Goal: Browse casually: Explore the website without a specific task or goal

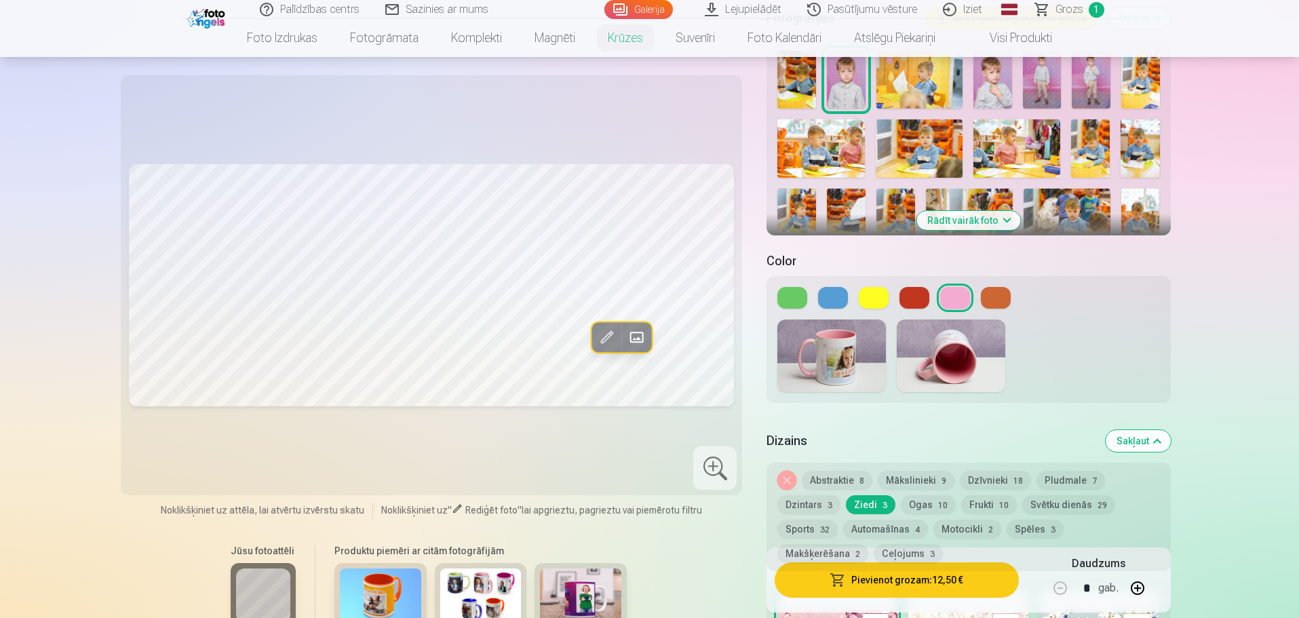
scroll to position [339, 0]
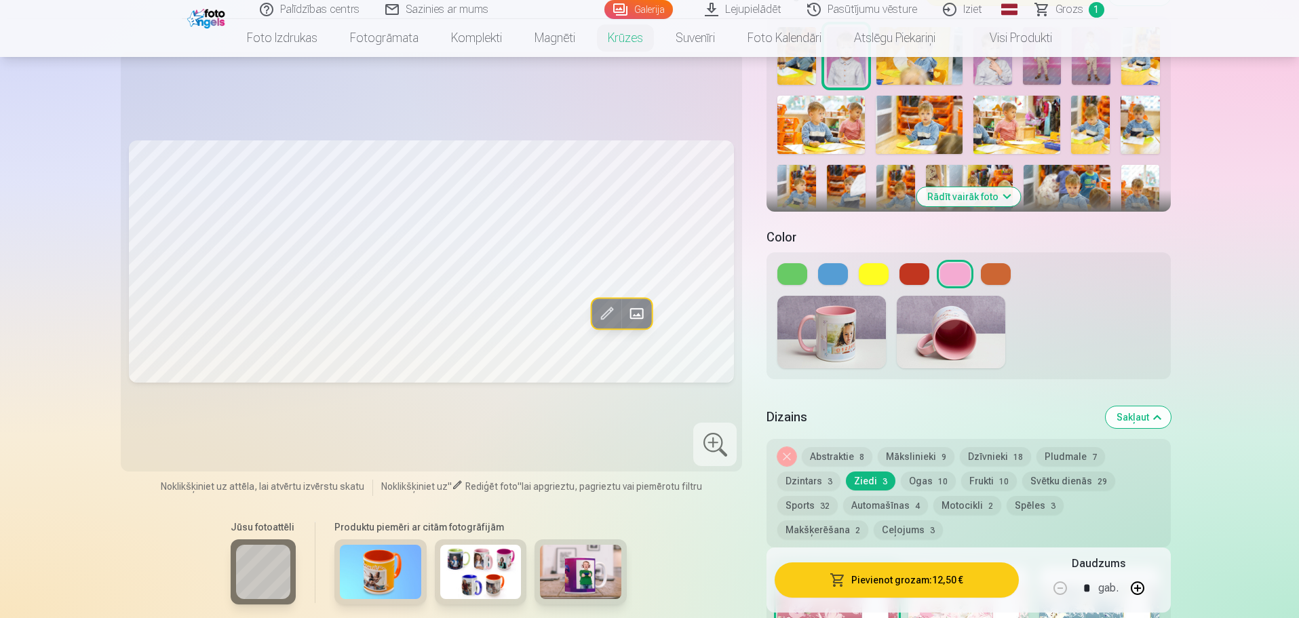
click at [851, 448] on button "Abstraktie 8" at bounding box center [837, 456] width 71 height 19
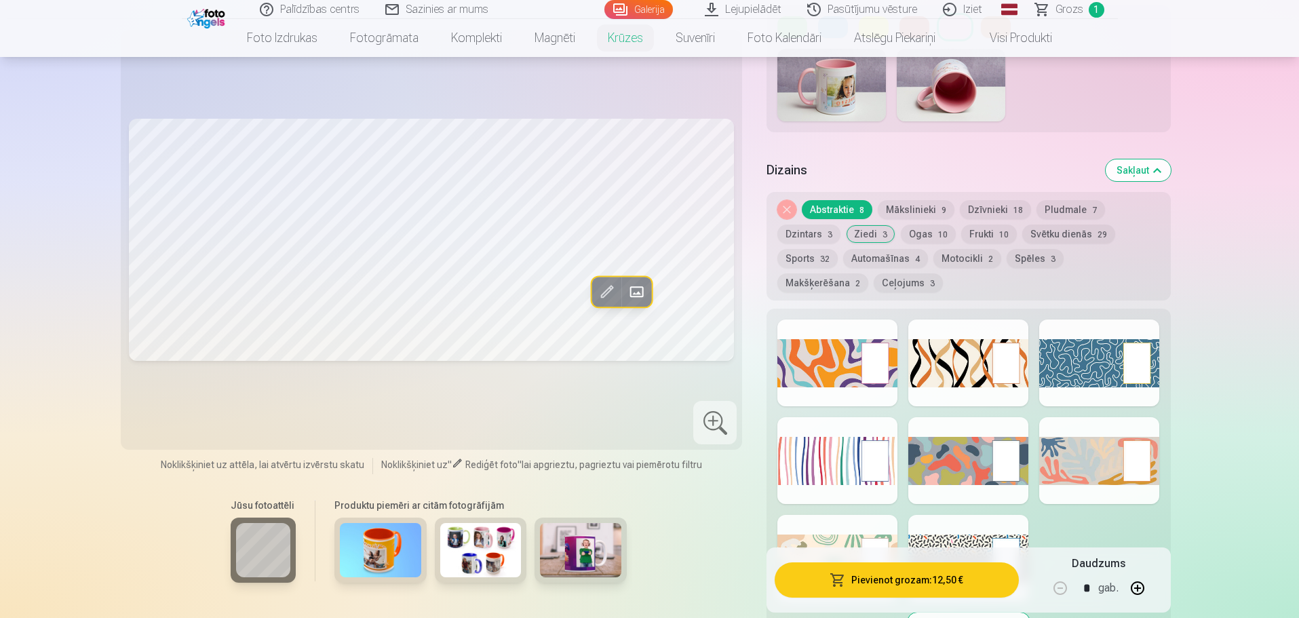
scroll to position [610, 0]
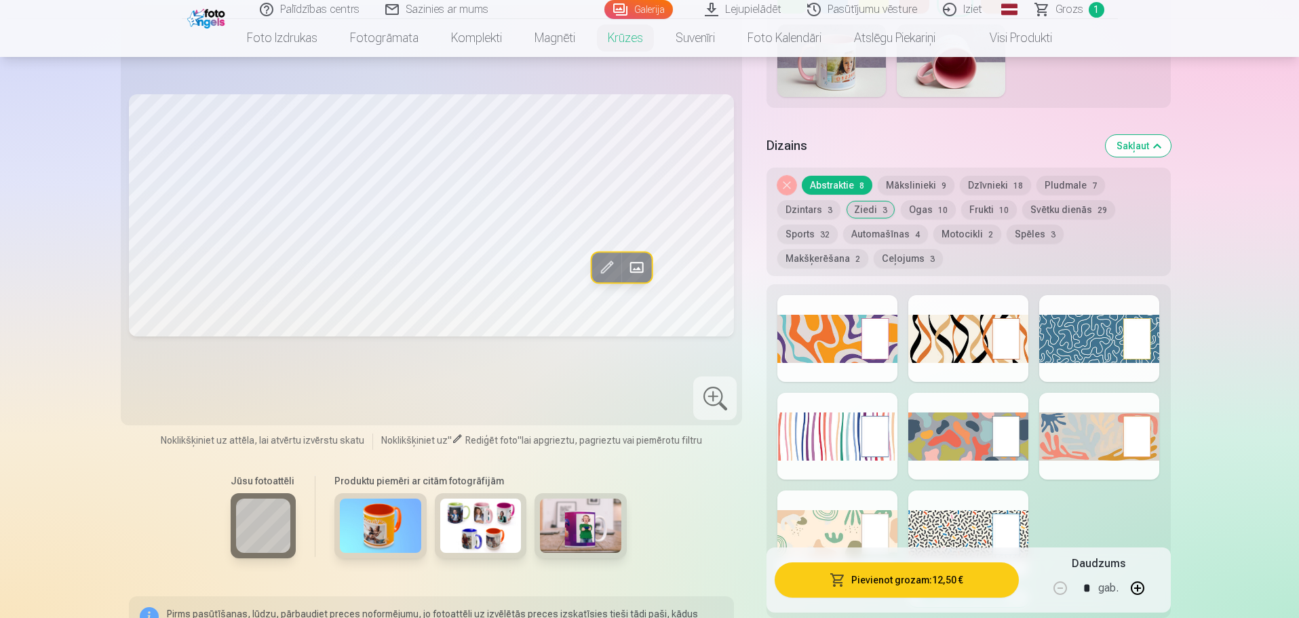
click at [868, 249] on button "Makšķerēšana 2" at bounding box center [822, 258] width 91 height 19
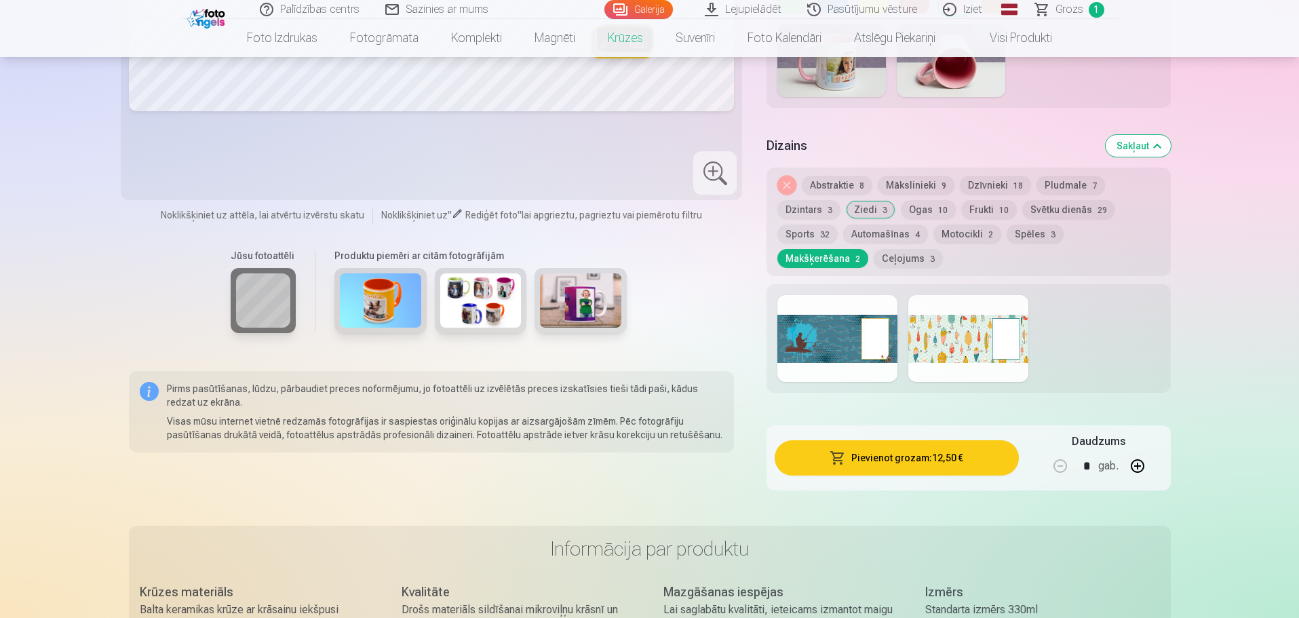
click at [952, 338] on div at bounding box center [968, 338] width 120 height 87
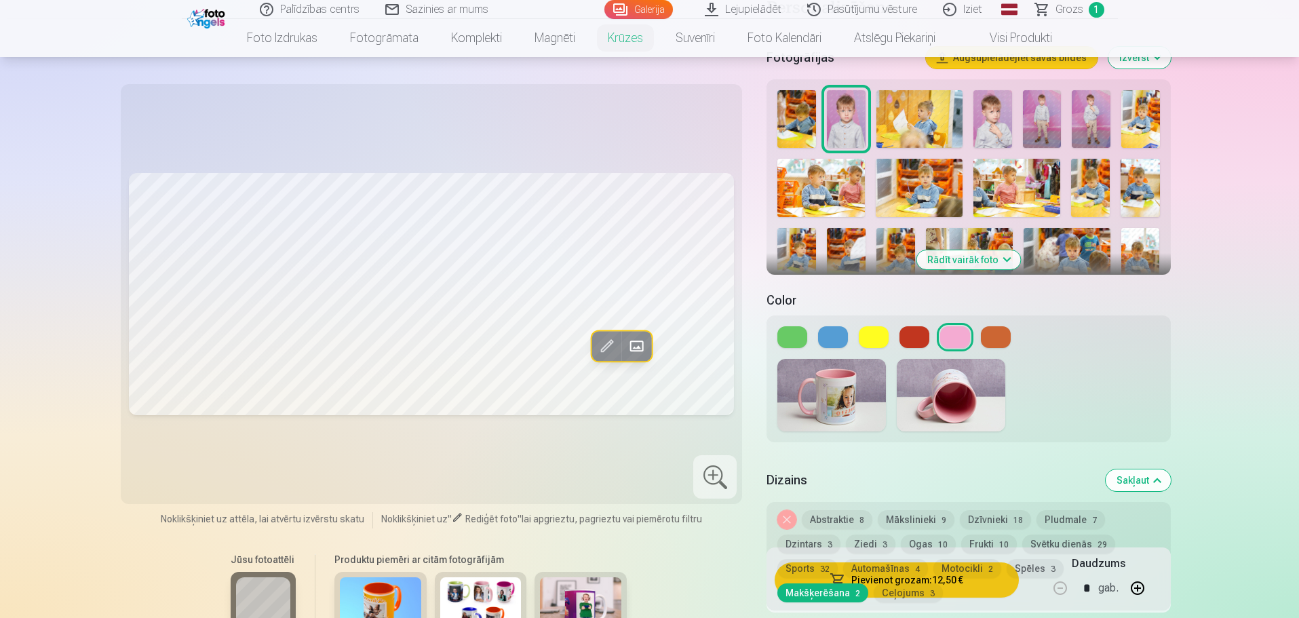
scroll to position [271, 0]
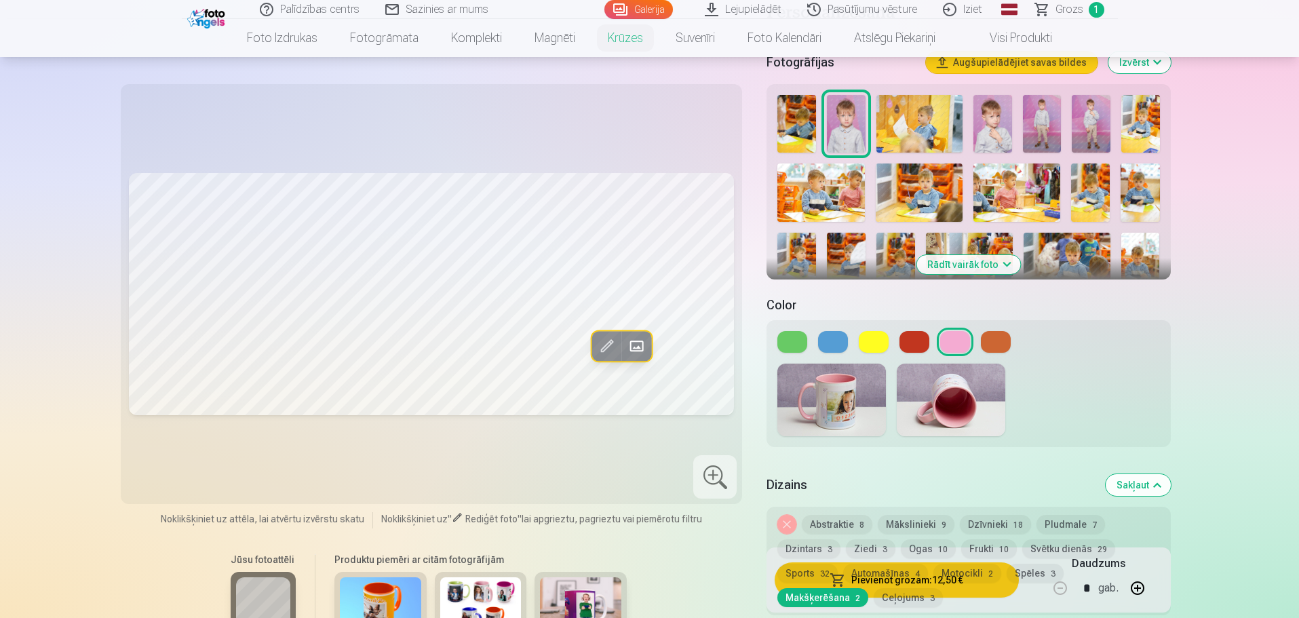
click at [913, 181] on img at bounding box center [919, 192] width 87 height 58
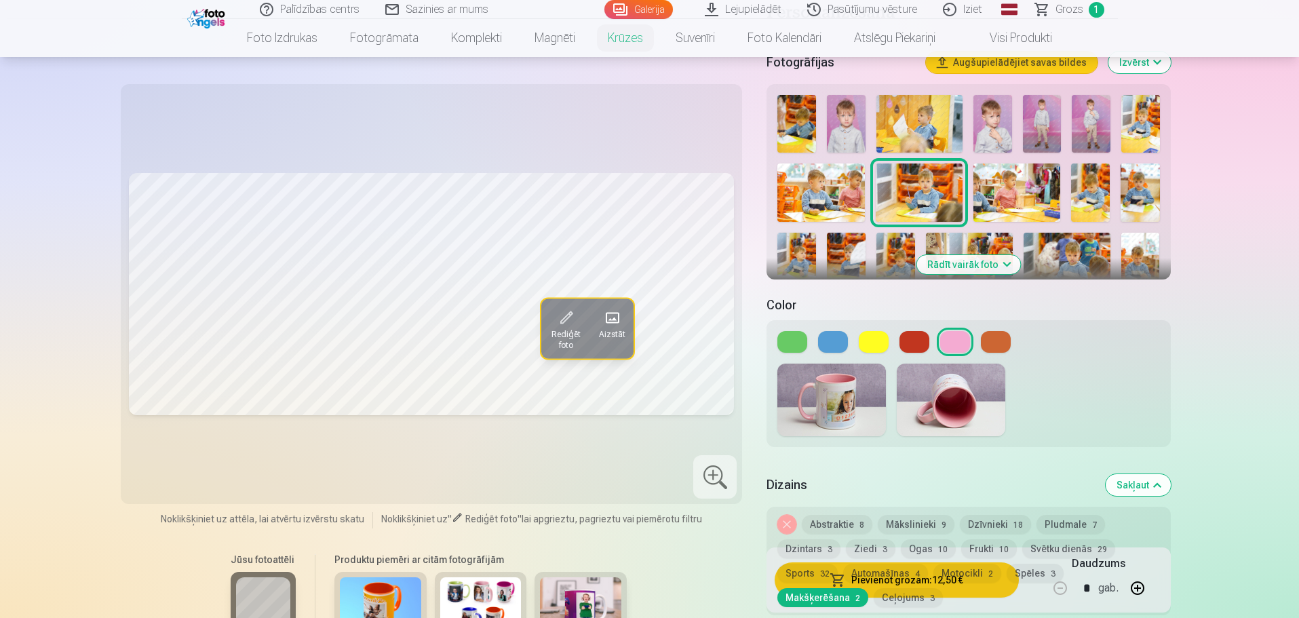
click at [841, 186] on img at bounding box center [820, 192] width 87 height 58
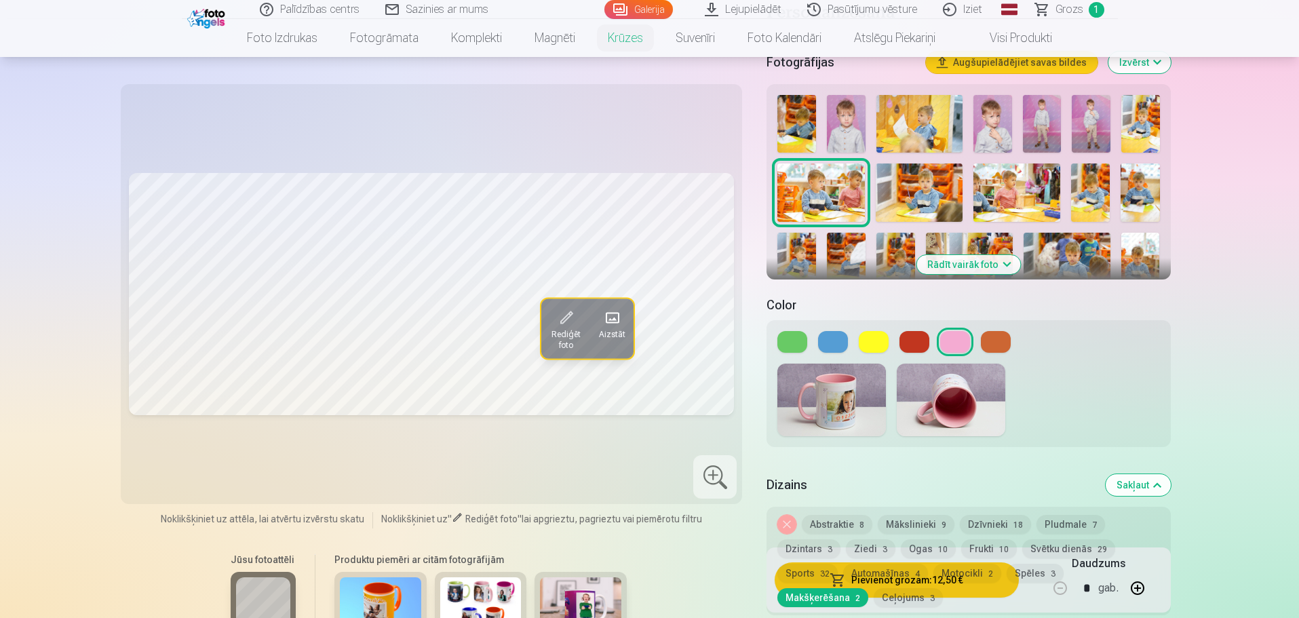
click at [990, 123] on img at bounding box center [992, 124] width 39 height 58
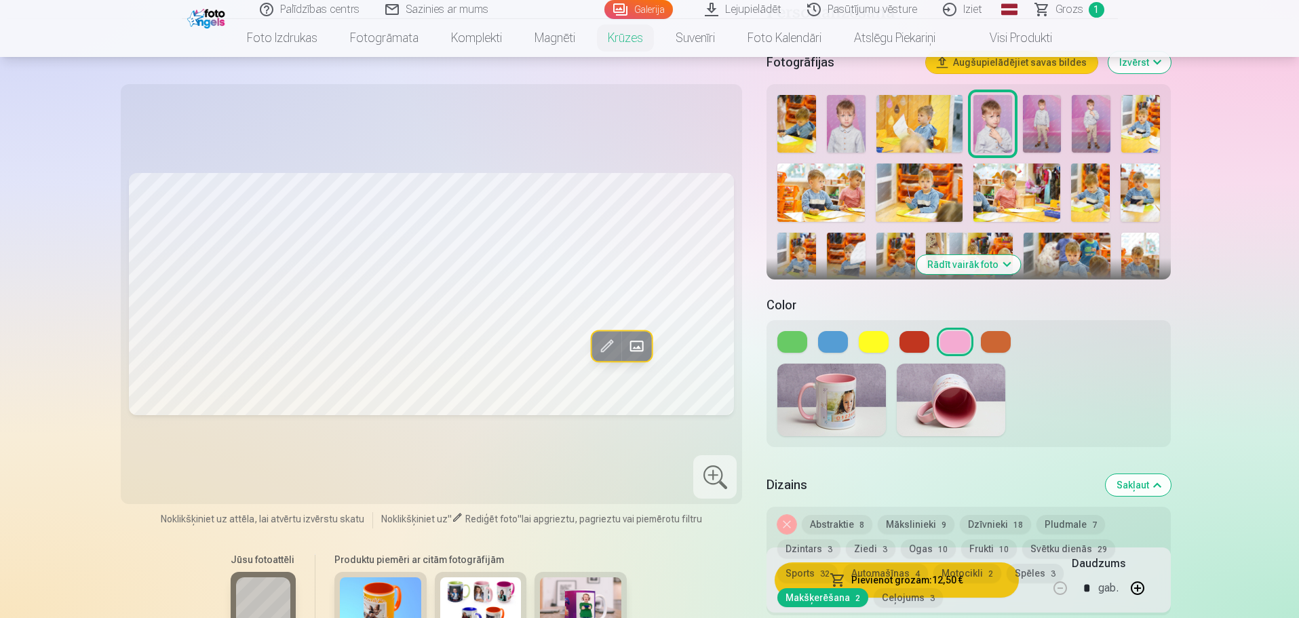
click at [1038, 123] on img at bounding box center [1042, 124] width 39 height 58
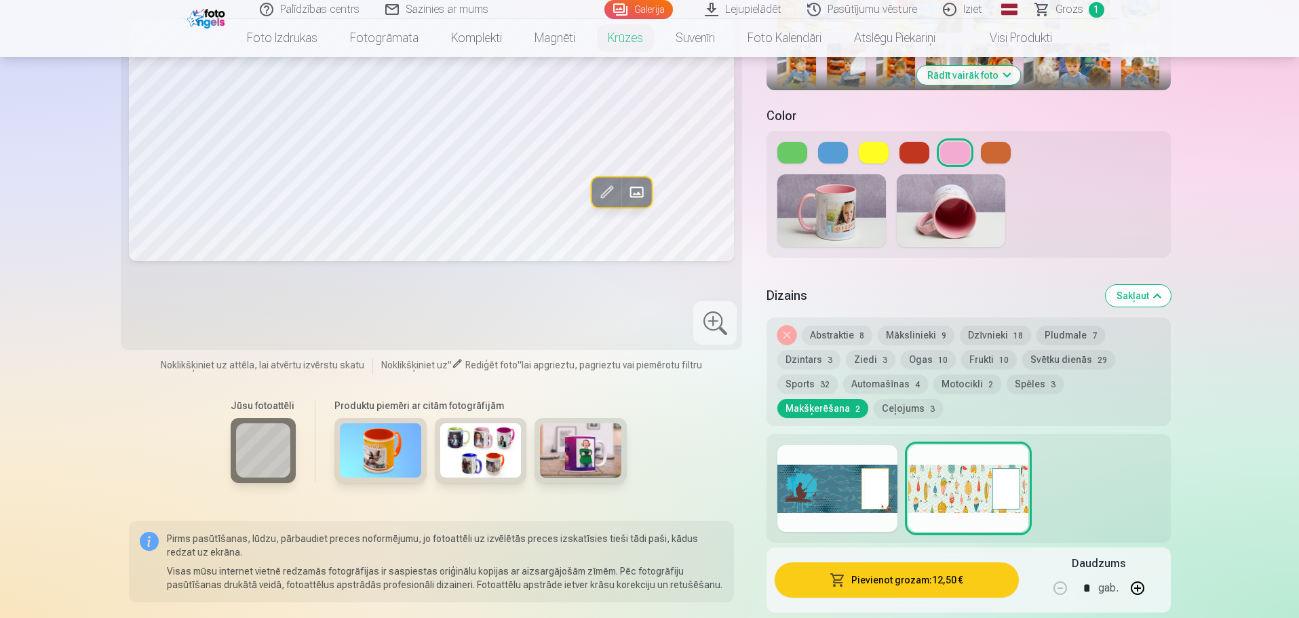
scroll to position [475, 0]
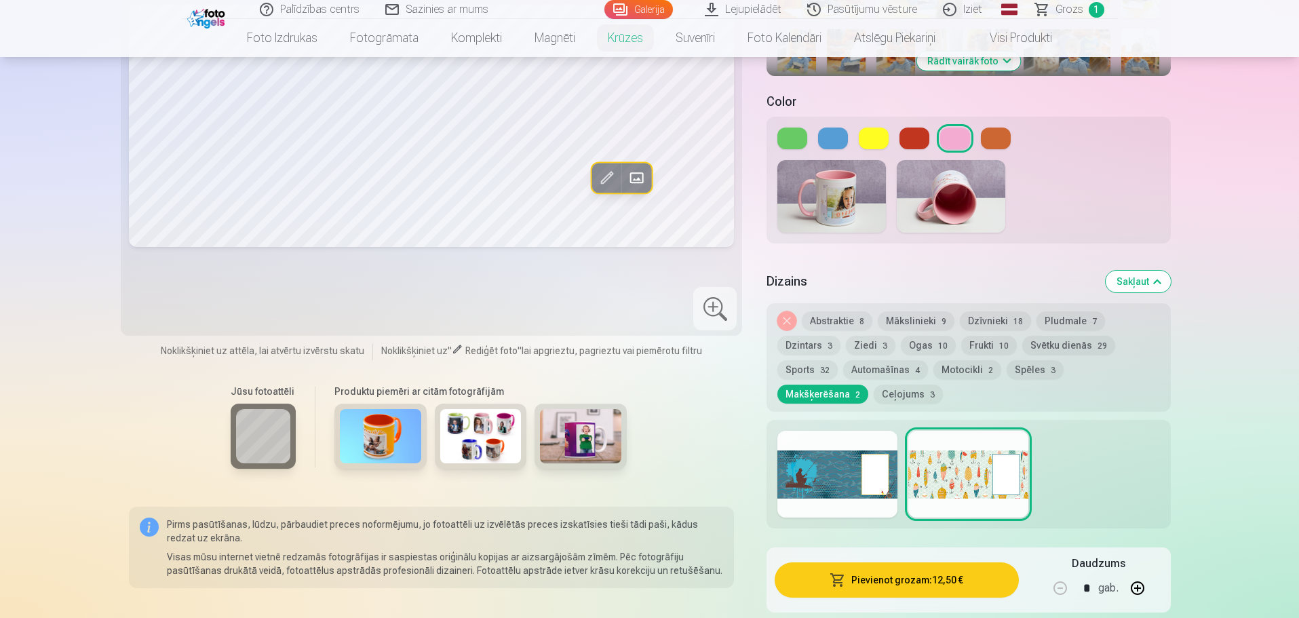
click at [962, 360] on button "Motocikli 2" at bounding box center [967, 369] width 68 height 19
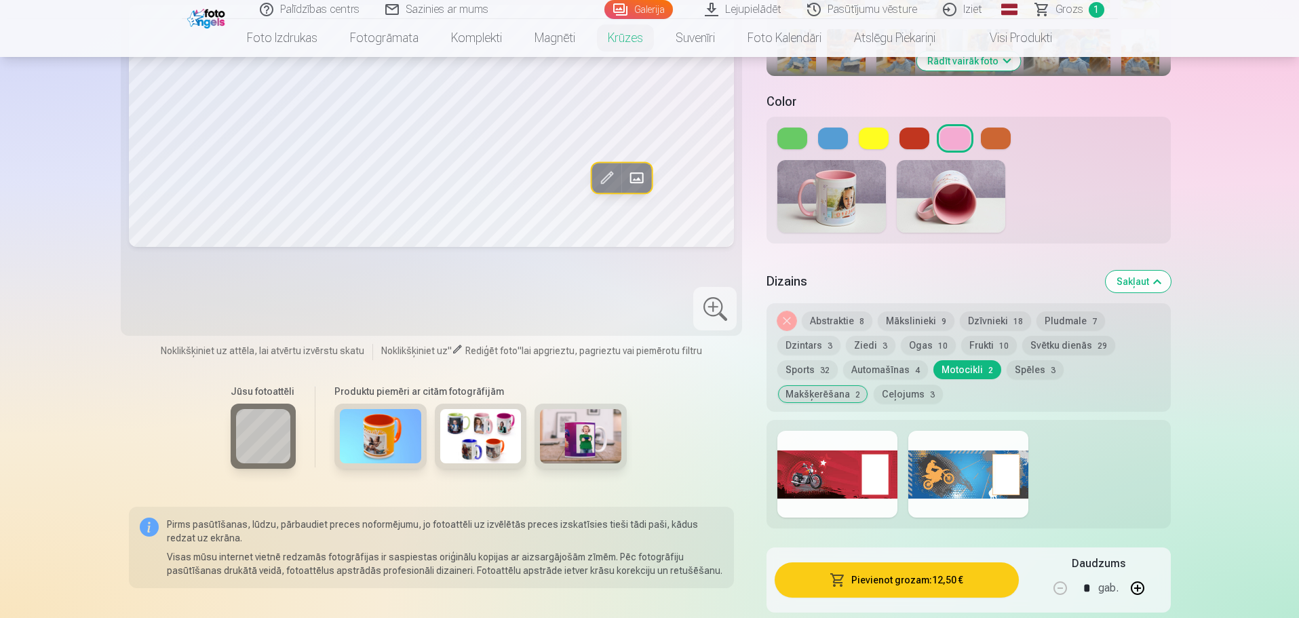
click at [870, 360] on button "Automašīnas 4" at bounding box center [885, 369] width 85 height 19
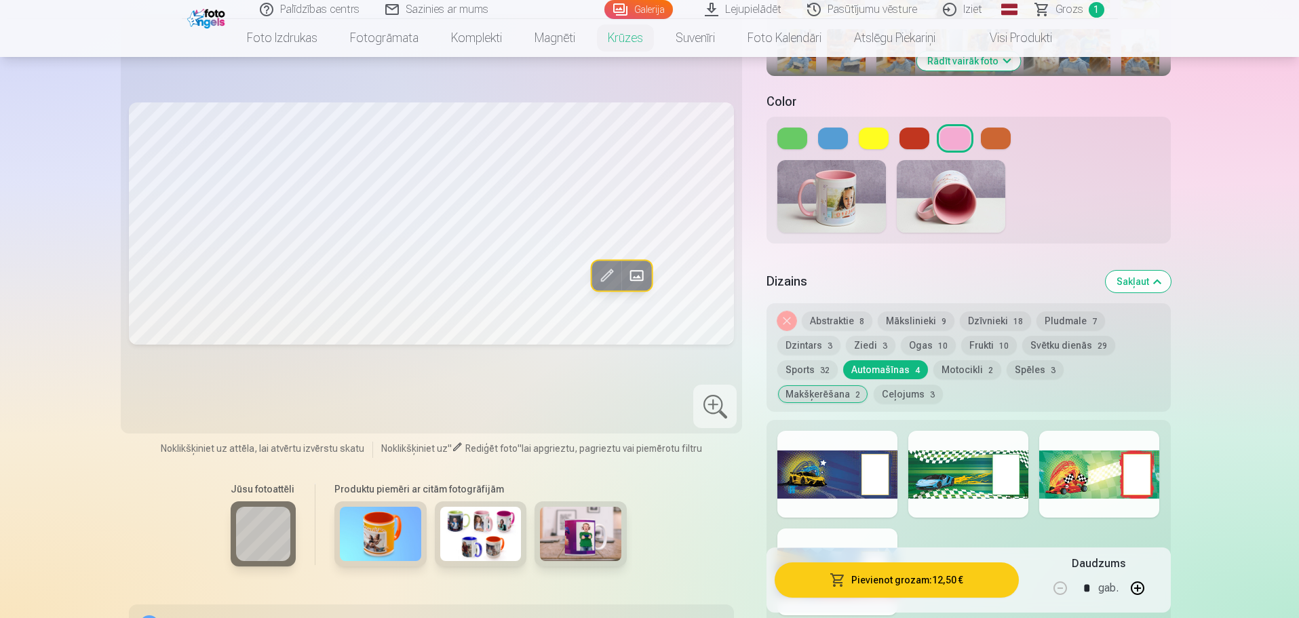
scroll to position [543, 0]
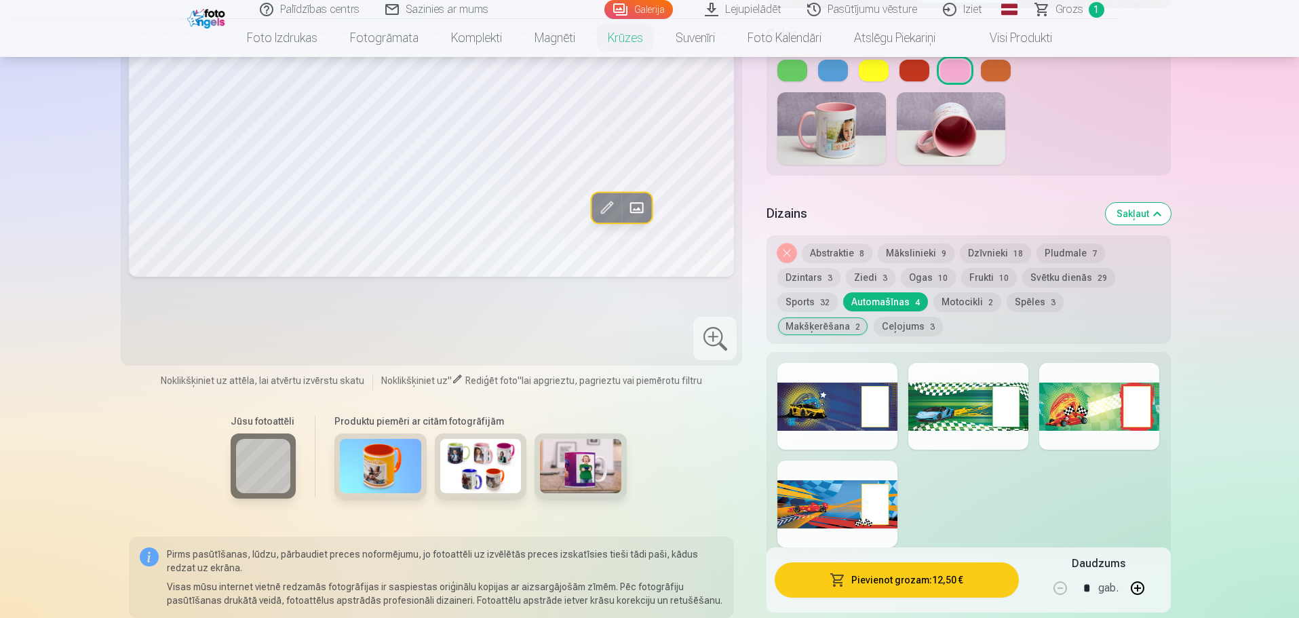
click at [888, 490] on div at bounding box center [837, 504] width 120 height 87
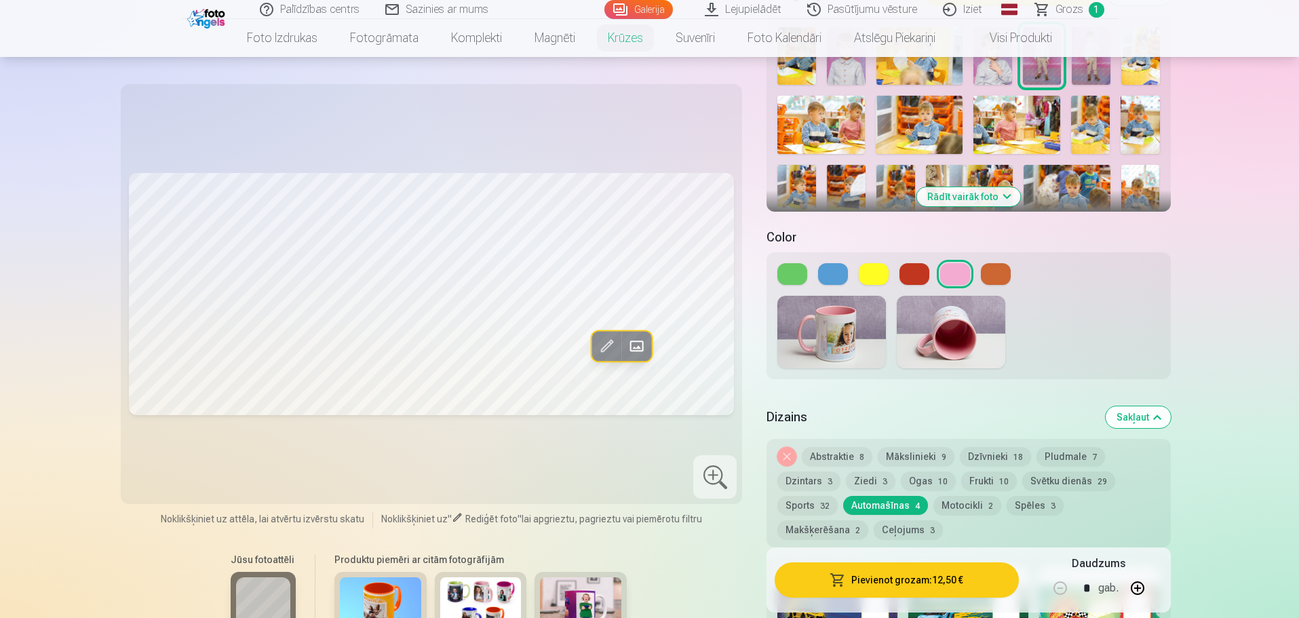
scroll to position [271, 0]
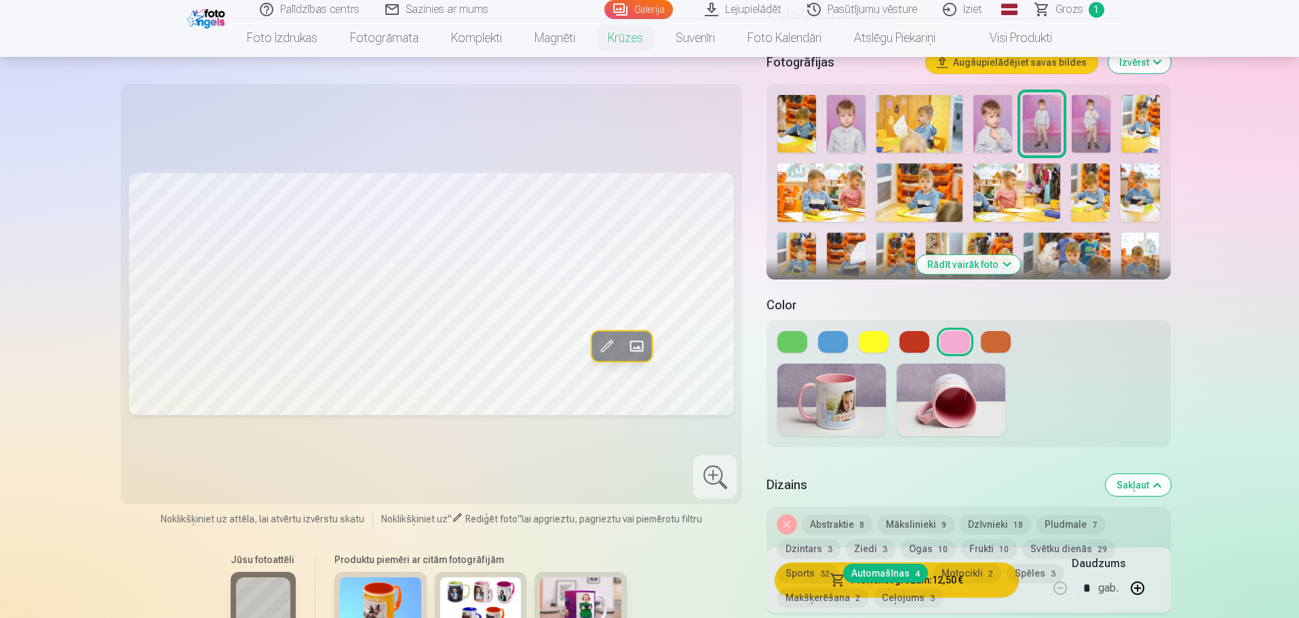
click at [922, 183] on img at bounding box center [919, 192] width 87 height 58
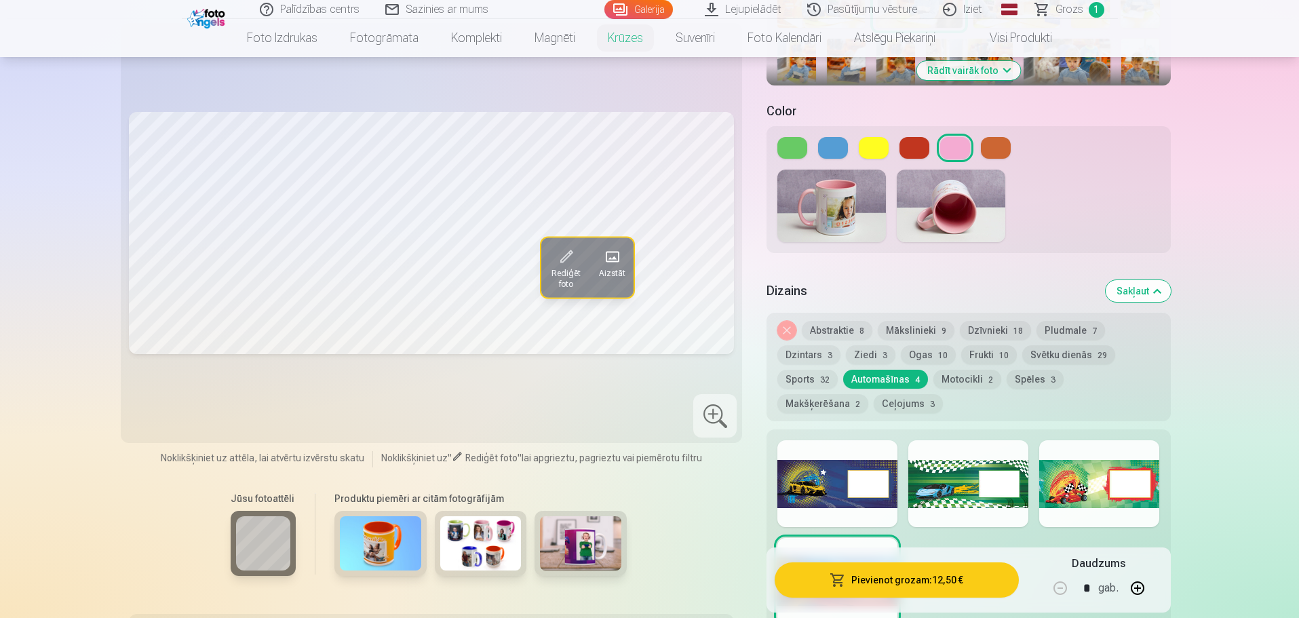
scroll to position [475, 0]
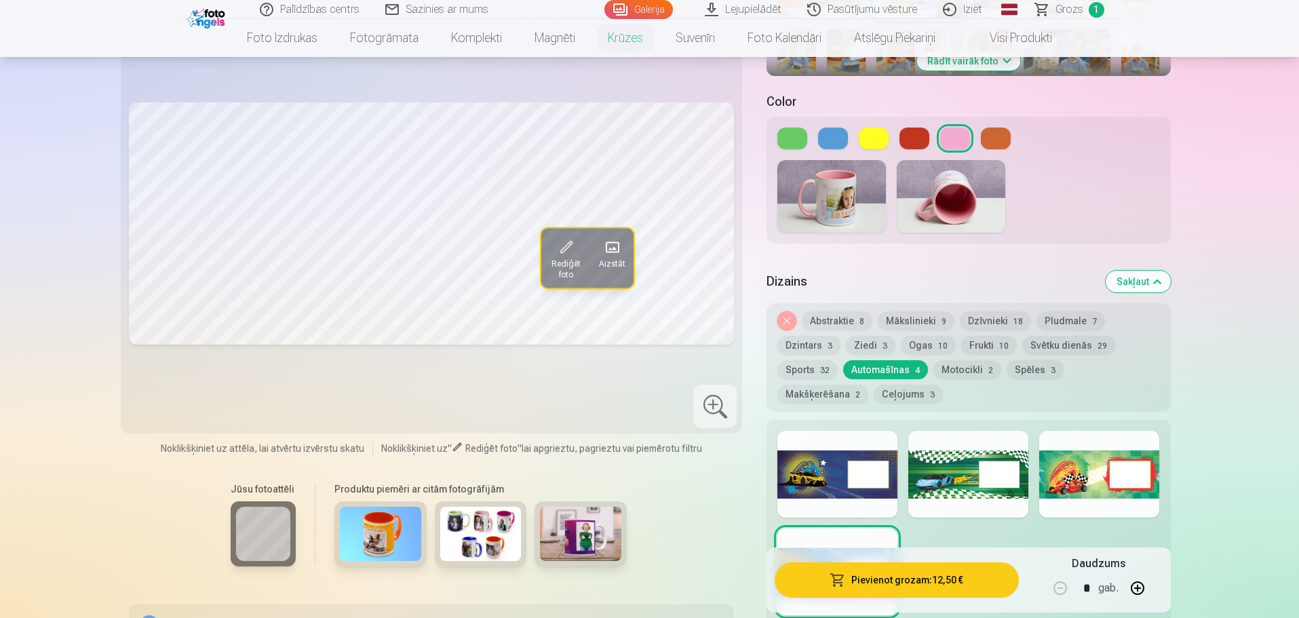
click at [987, 336] on button "Frukti 10" at bounding box center [989, 345] width 56 height 19
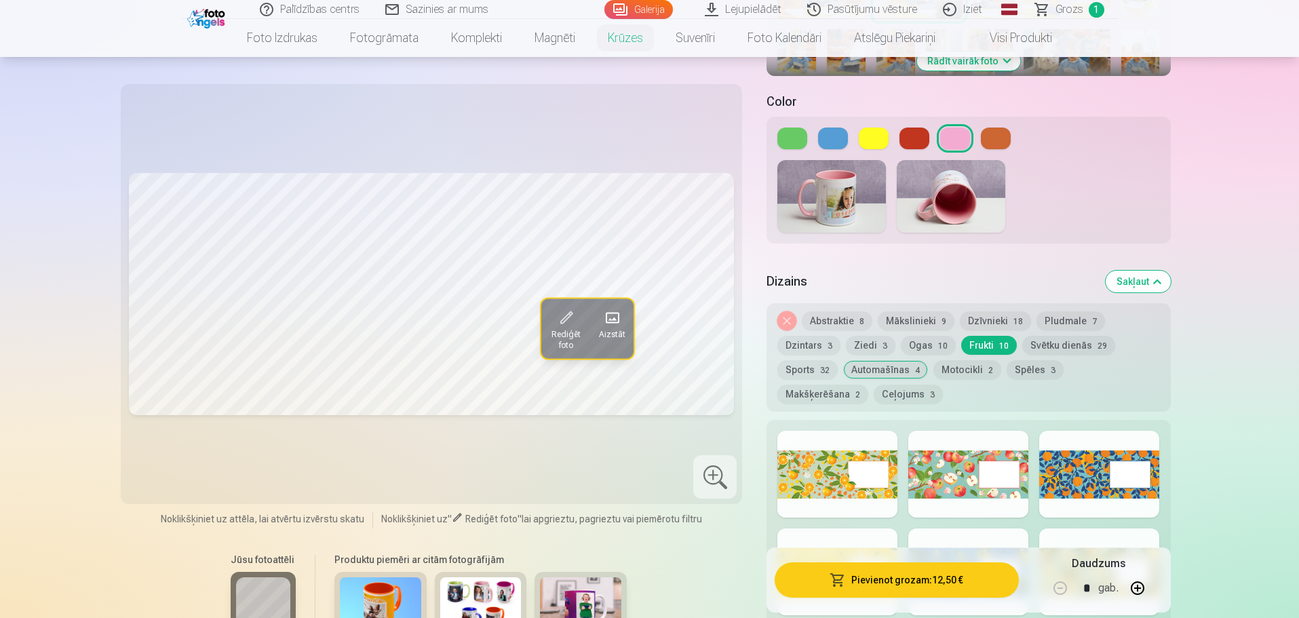
click at [1037, 336] on button "Svētku dienās 29" at bounding box center [1068, 345] width 93 height 19
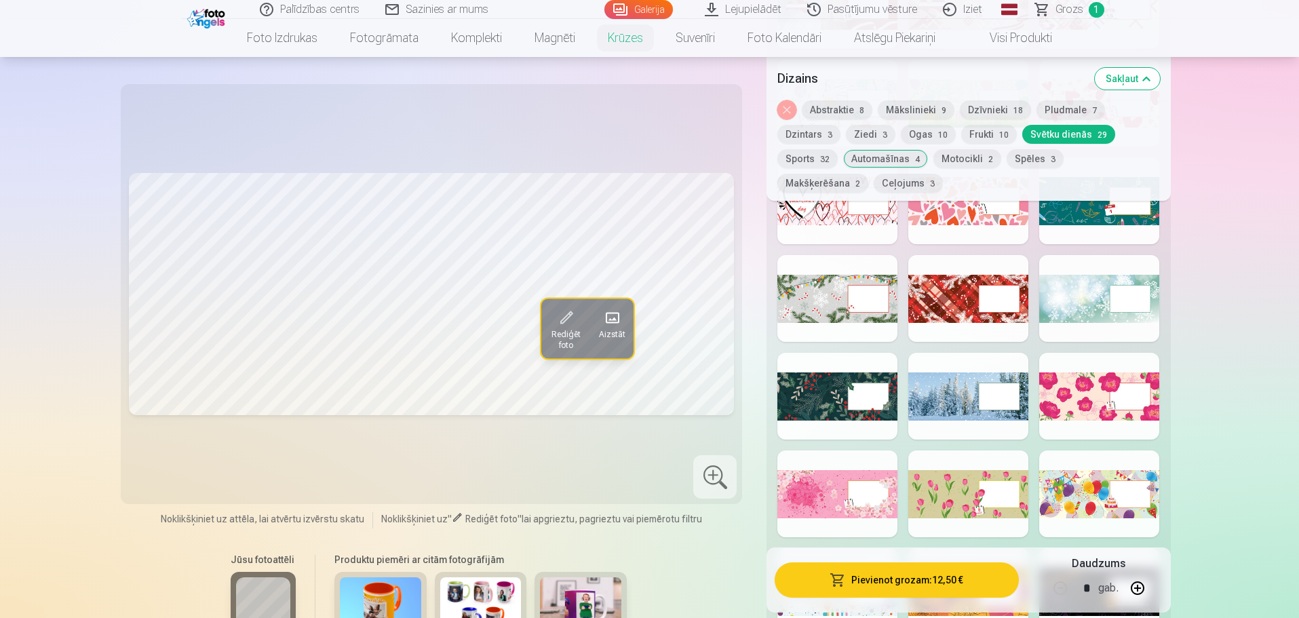
scroll to position [1017, 0]
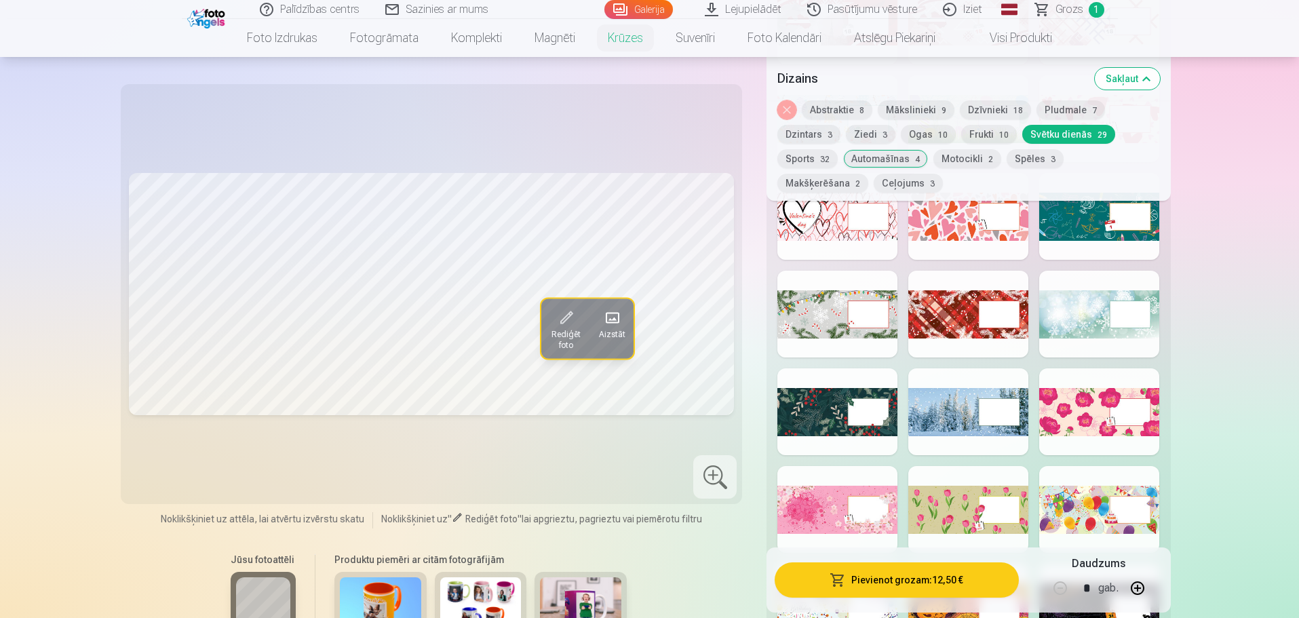
click at [1053, 393] on div at bounding box center [1099, 411] width 120 height 87
click at [967, 392] on div at bounding box center [968, 411] width 120 height 87
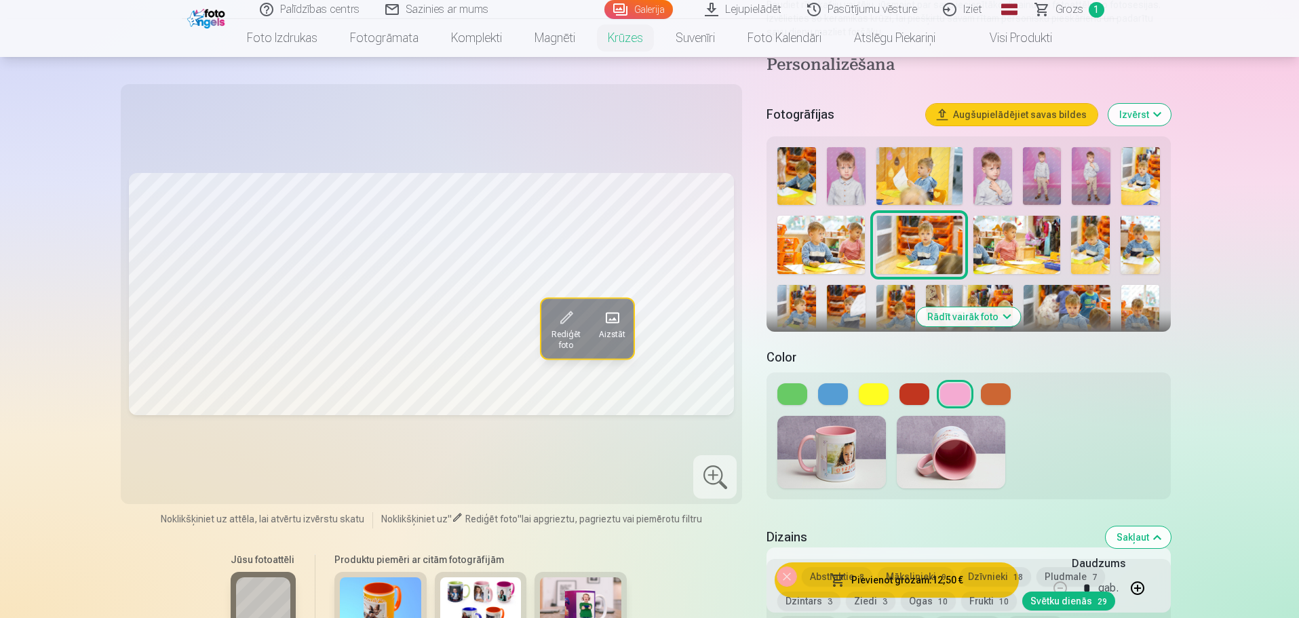
scroll to position [203, 0]
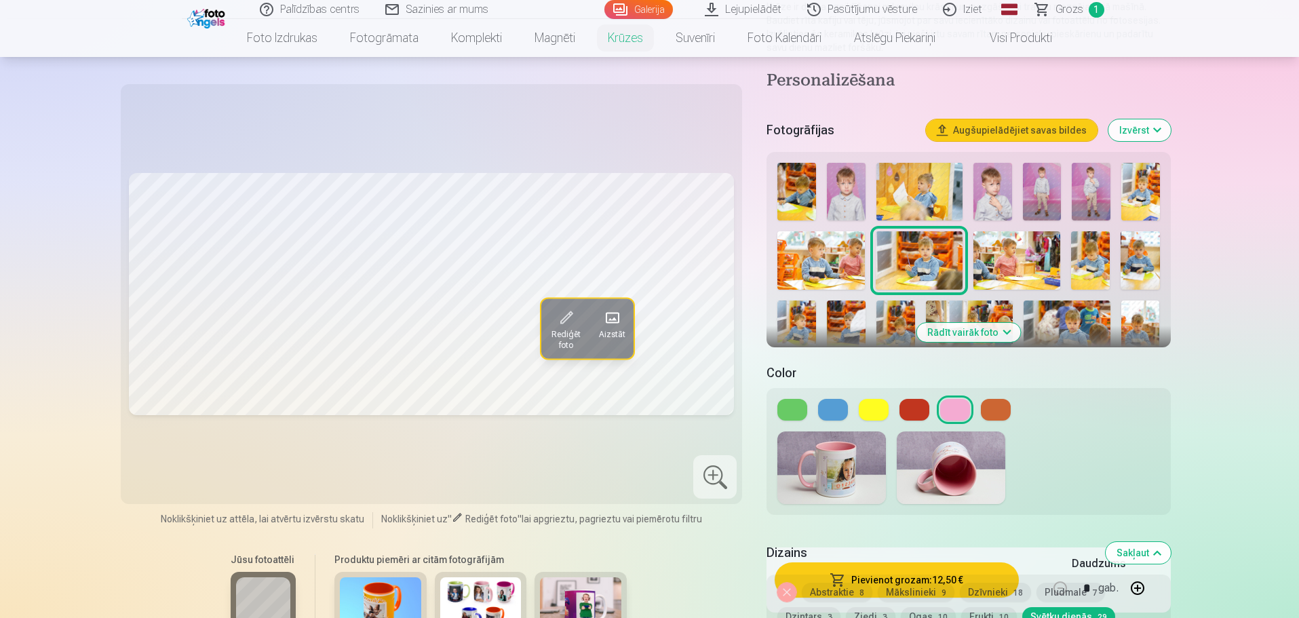
click at [998, 186] on img at bounding box center [992, 192] width 39 height 58
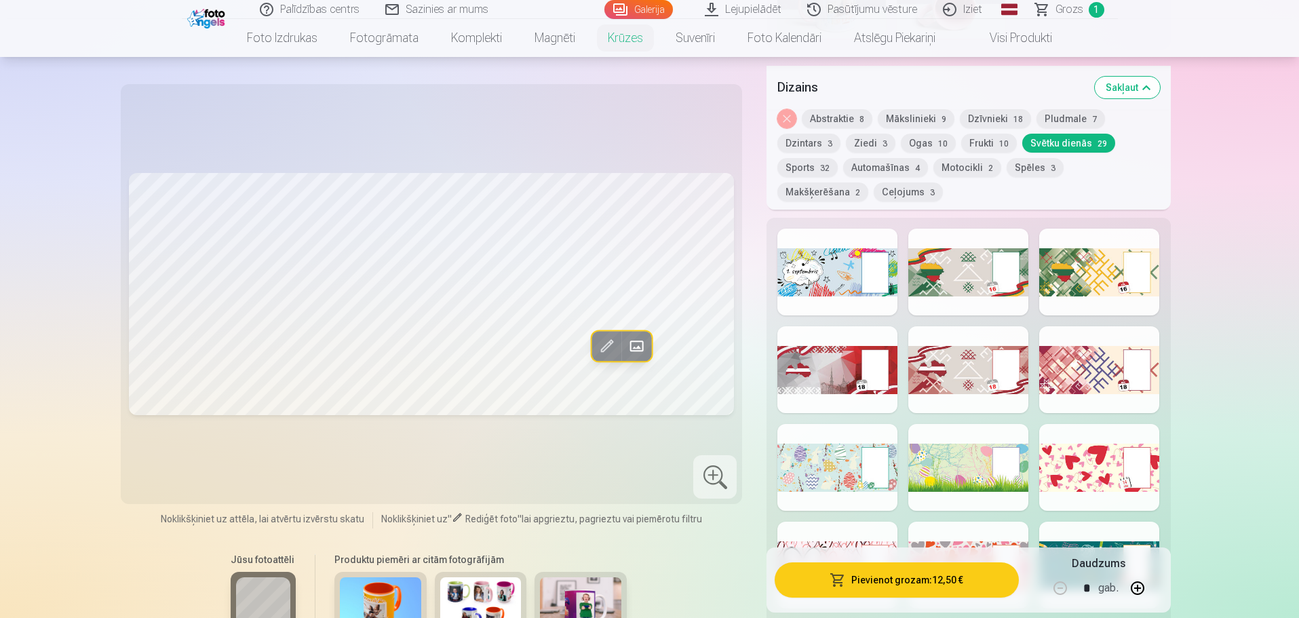
scroll to position [746, 0]
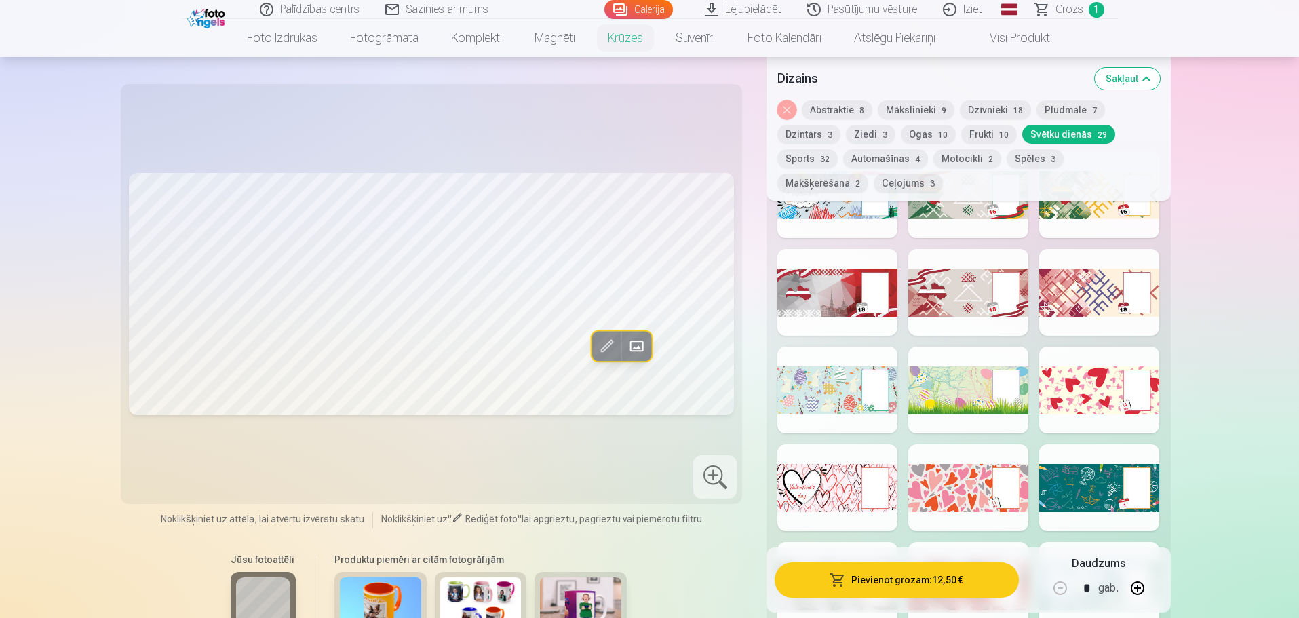
click at [1064, 385] on div at bounding box center [1099, 390] width 120 height 87
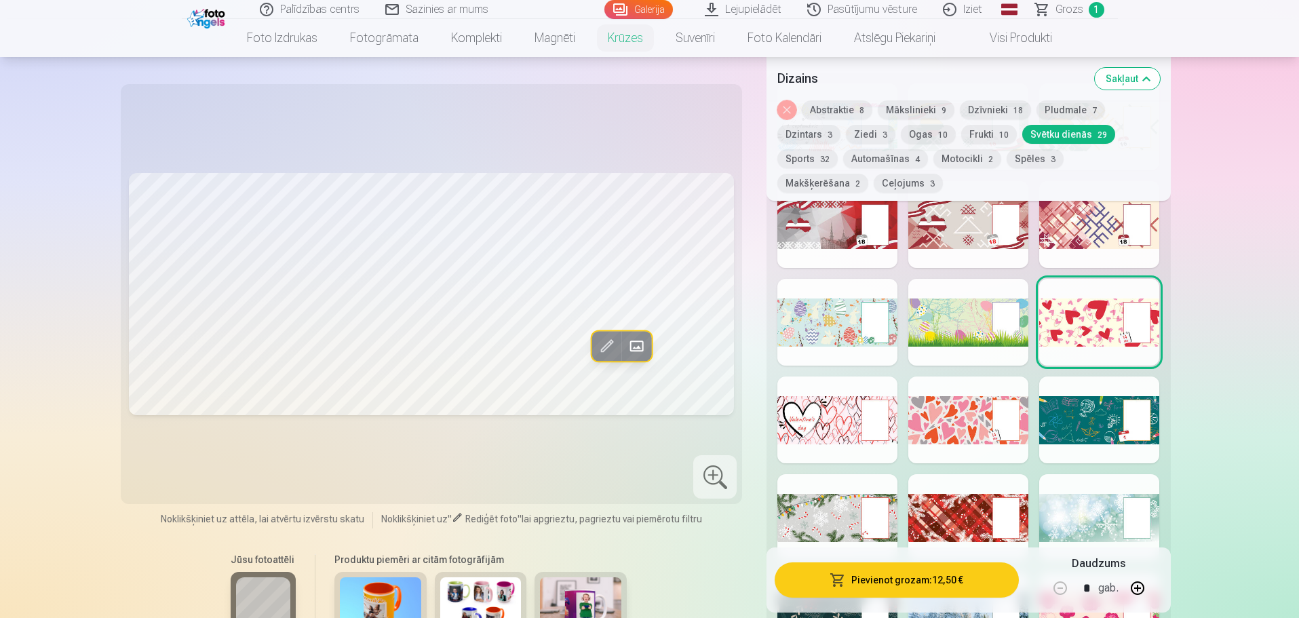
click at [842, 397] on div at bounding box center [837, 419] width 120 height 87
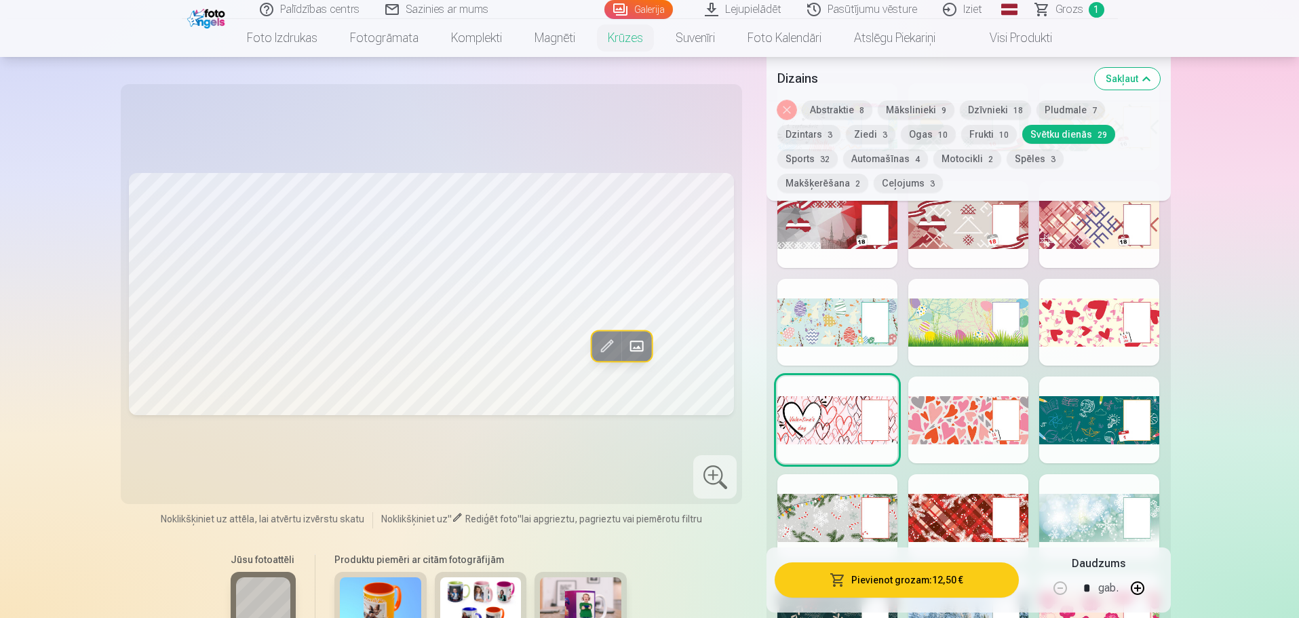
click at [953, 408] on div at bounding box center [968, 419] width 120 height 87
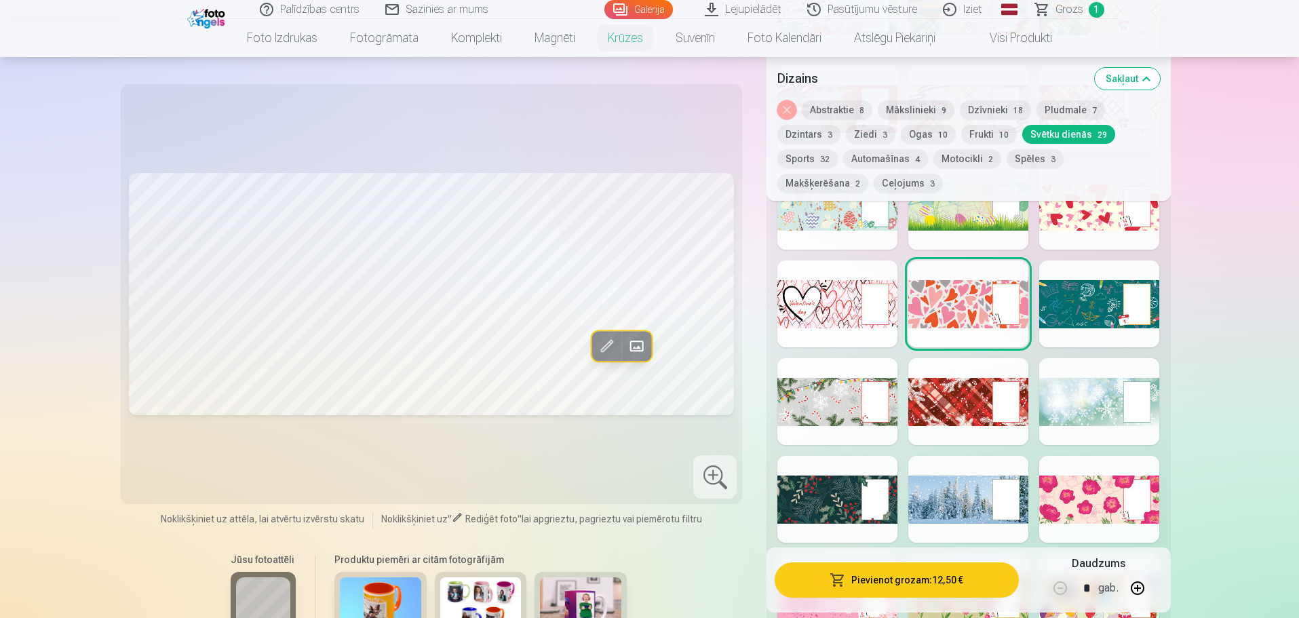
scroll to position [1085, 0]
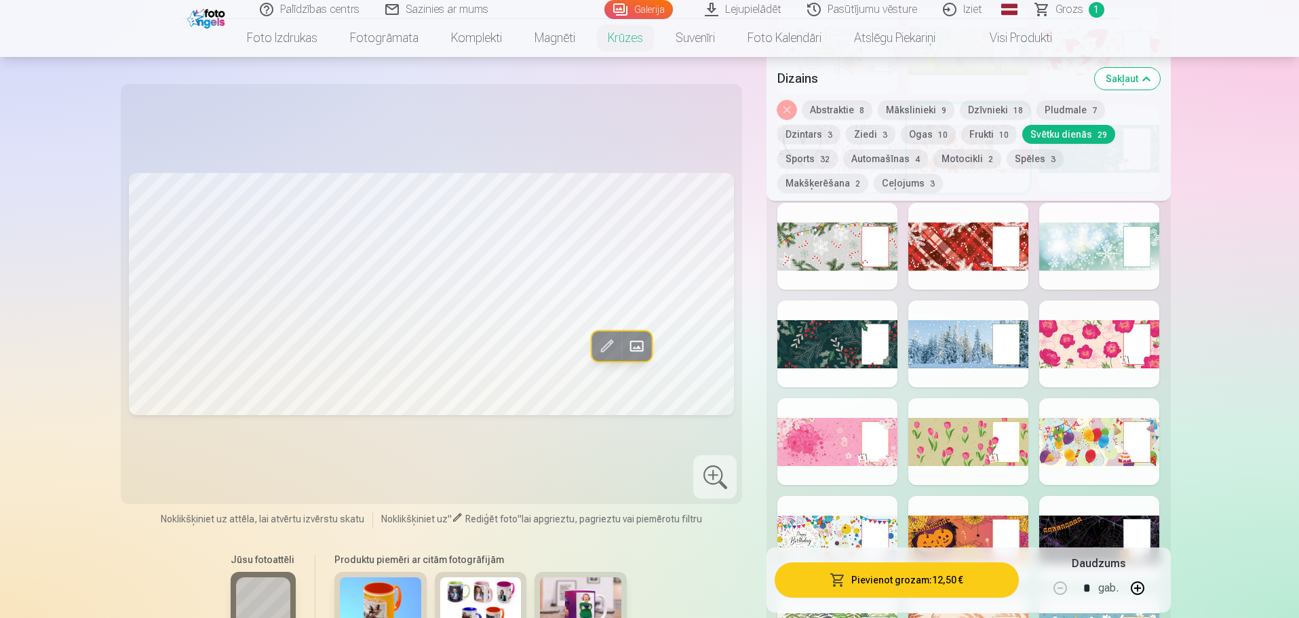
click at [835, 426] on div at bounding box center [837, 441] width 120 height 87
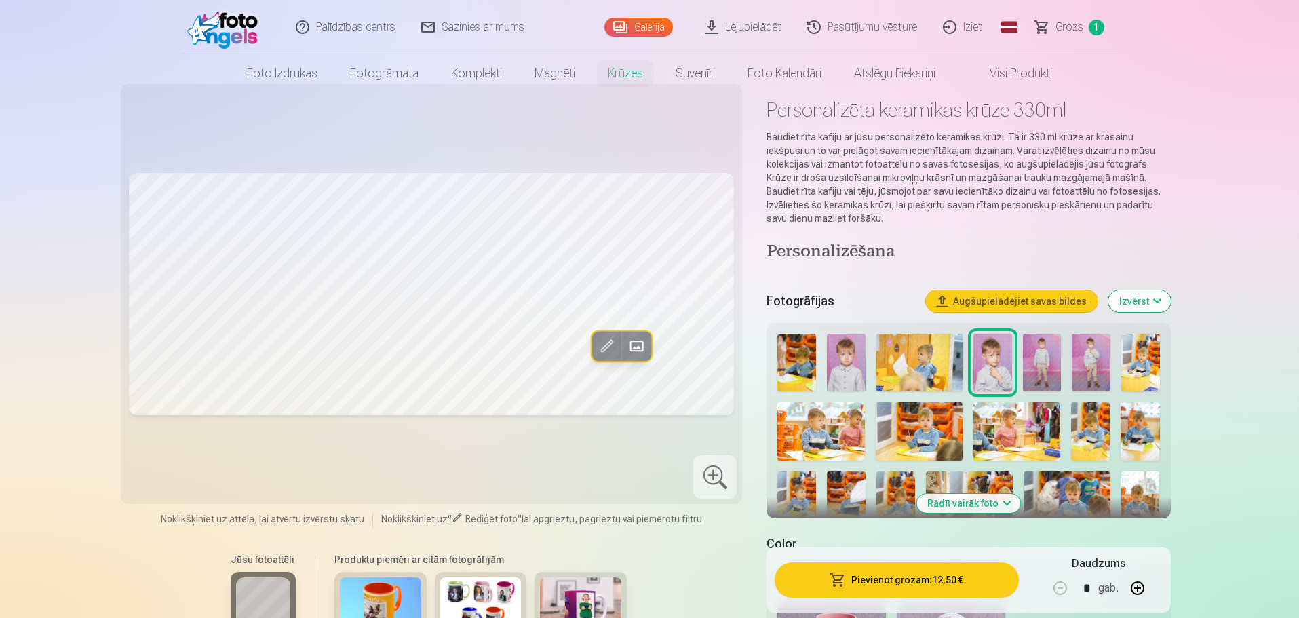
scroll to position [0, 0]
